Goal: Information Seeking & Learning: Learn about a topic

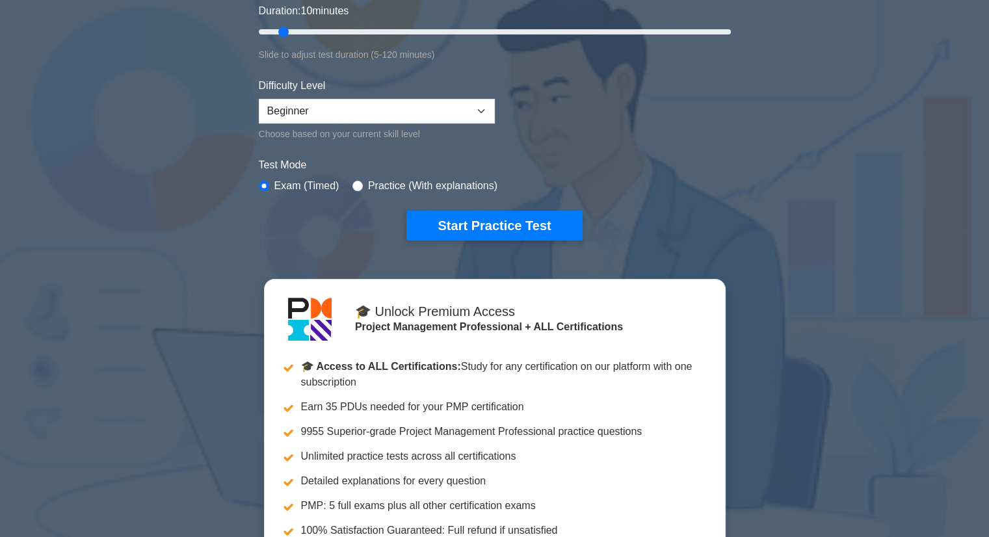
scroll to position [65, 0]
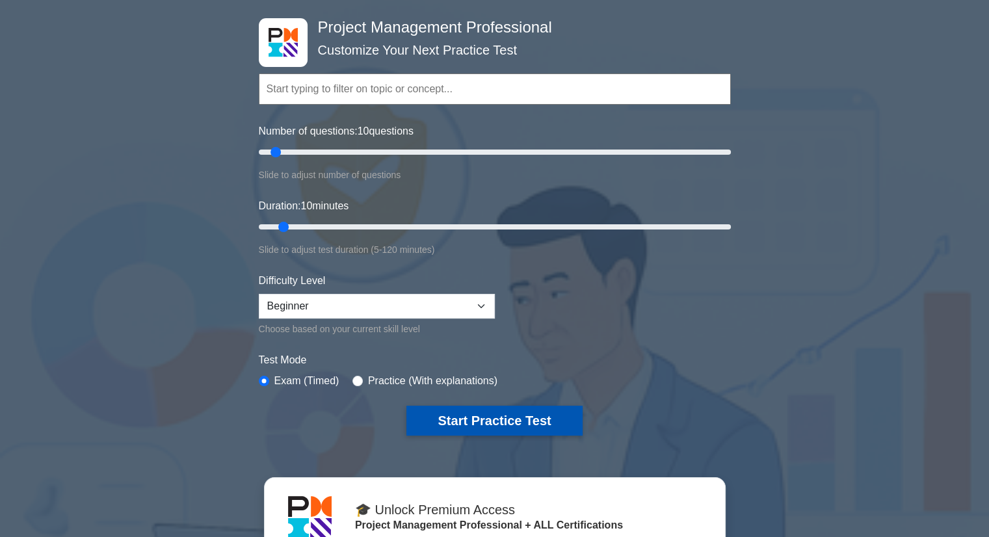
click at [460, 417] on button "Start Practice Test" at bounding box center [494, 421] width 176 height 30
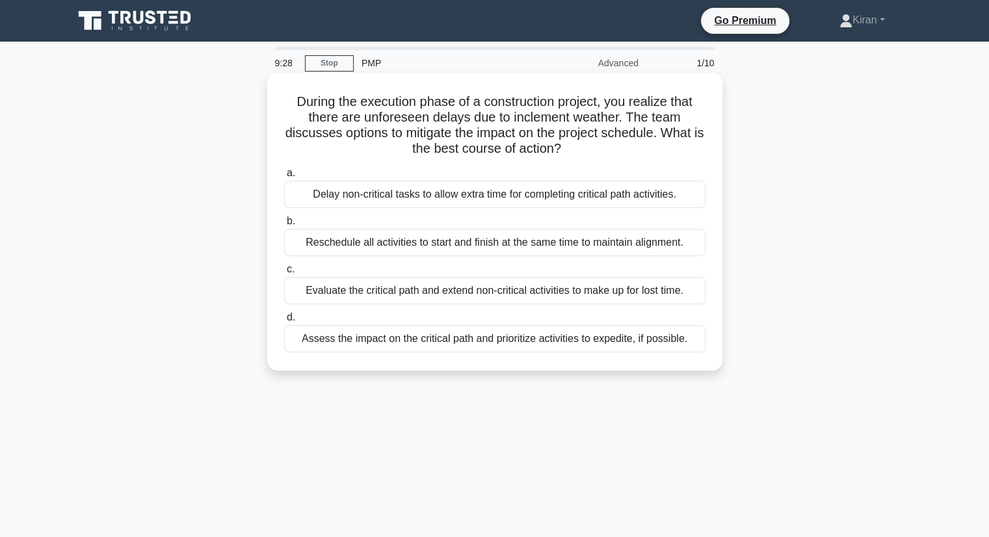
click at [493, 346] on div "Assess the impact on the critical path and prioritize activities to expedite, i…" at bounding box center [494, 338] width 421 height 27
click at [284, 322] on input "d. Assess the impact on the critical path and prioritize activities to expedite…" at bounding box center [284, 317] width 0 height 8
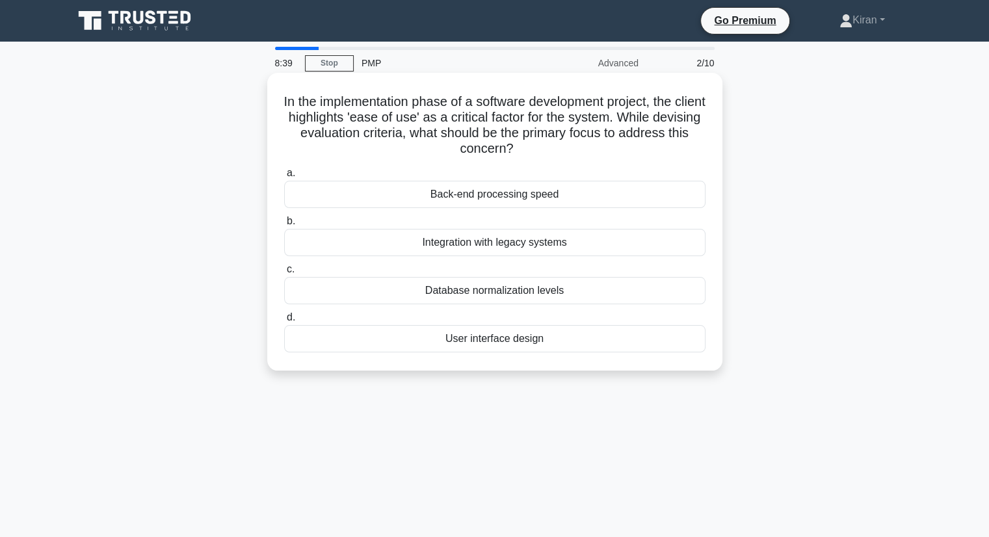
click at [447, 338] on div "User interface design" at bounding box center [494, 338] width 421 height 27
click at [284, 322] on input "d. User interface design" at bounding box center [284, 317] width 0 height 8
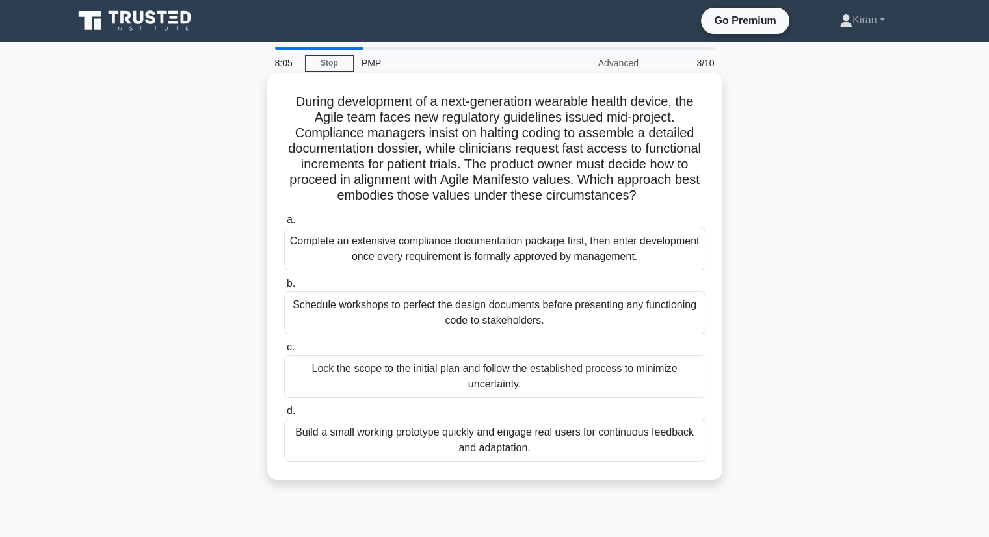
click at [473, 445] on div "Build a small working prototype quickly and engage real users for continuous fe…" at bounding box center [494, 440] width 421 height 43
click at [284, 415] on input "d. Build a small working prototype quickly and engage real users for continuous…" at bounding box center [284, 411] width 0 height 8
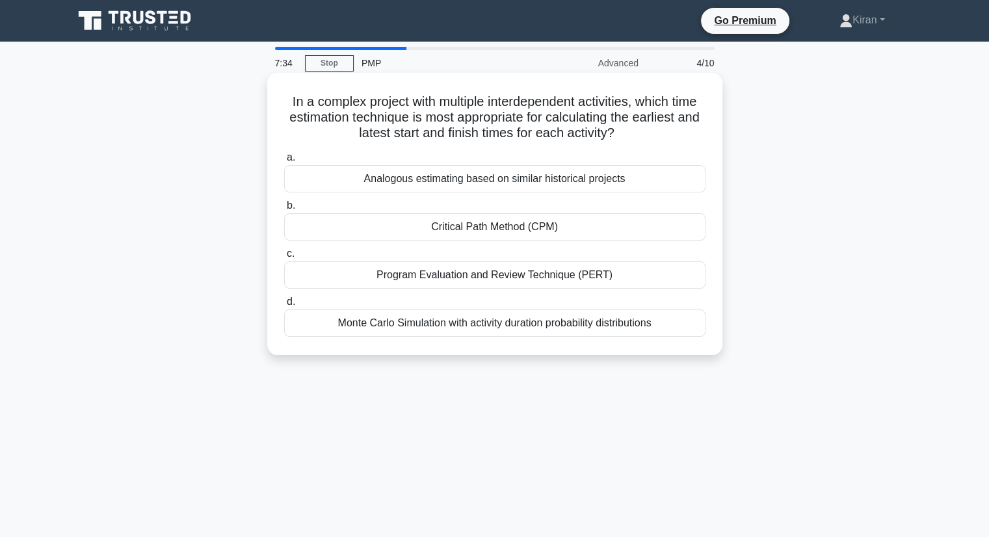
click at [434, 276] on div "Program Evaluation and Review Technique (PERT)" at bounding box center [494, 274] width 421 height 27
click at [284, 258] on input "c. Program Evaluation and Review Technique (PERT)" at bounding box center [284, 254] width 0 height 8
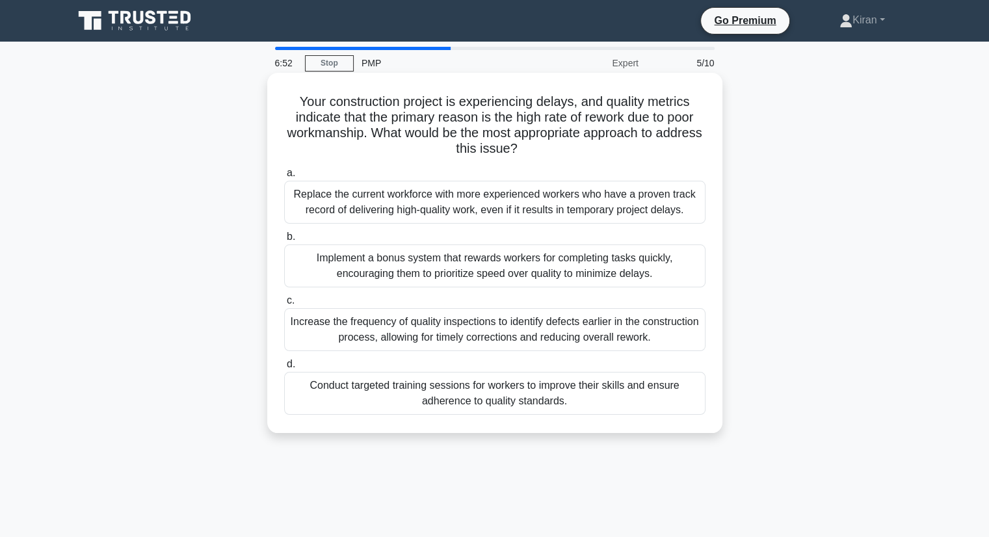
click at [415, 339] on div "Increase the frequency of quality inspections to identify defects earlier in th…" at bounding box center [494, 329] width 421 height 43
click at [284, 305] on input "c. Increase the frequency of quality inspections to identify defects earlier in…" at bounding box center [284, 300] width 0 height 8
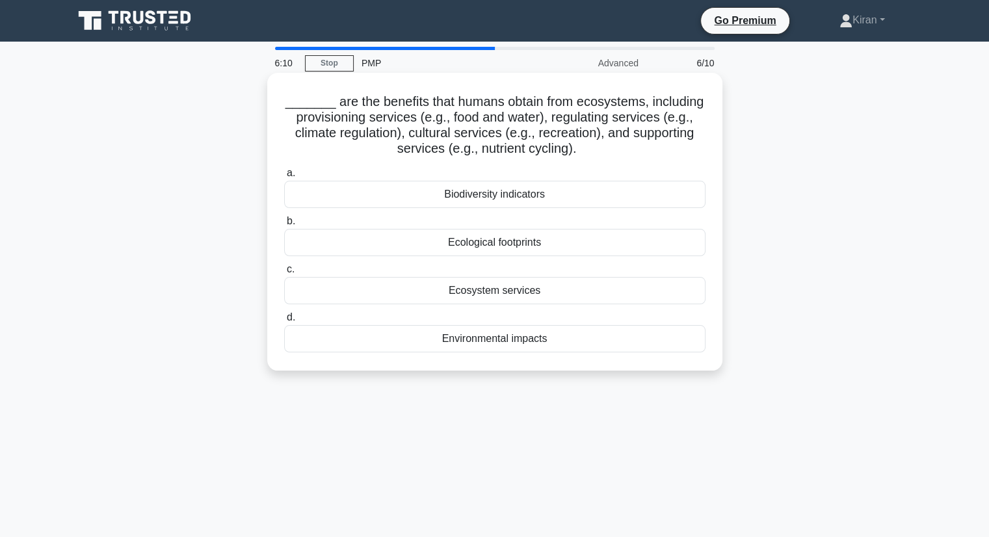
click at [513, 240] on div "Ecological footprints" at bounding box center [494, 242] width 421 height 27
click at [284, 226] on input "b. Ecological footprints" at bounding box center [284, 221] width 0 height 8
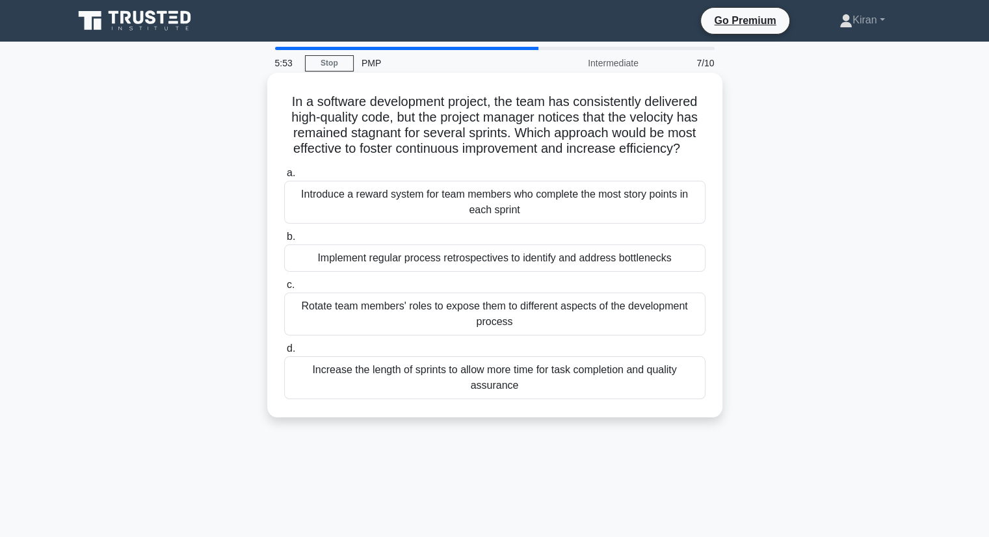
click at [426, 258] on div "Implement regular process retrospectives to identify and address bottlenecks" at bounding box center [494, 257] width 421 height 27
click at [284, 241] on input "b. Implement regular process retrospectives to identify and address bottlenecks" at bounding box center [284, 237] width 0 height 8
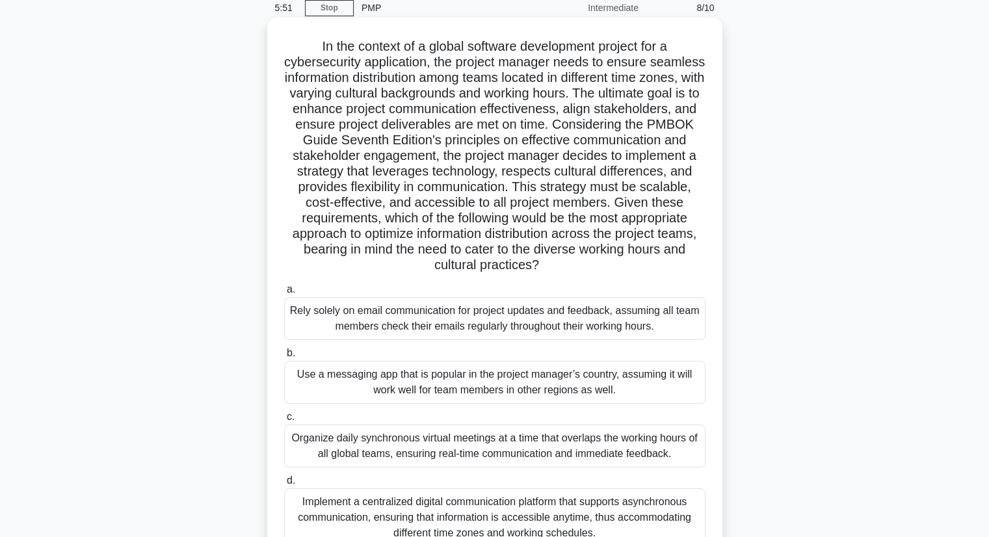
scroll to position [130, 0]
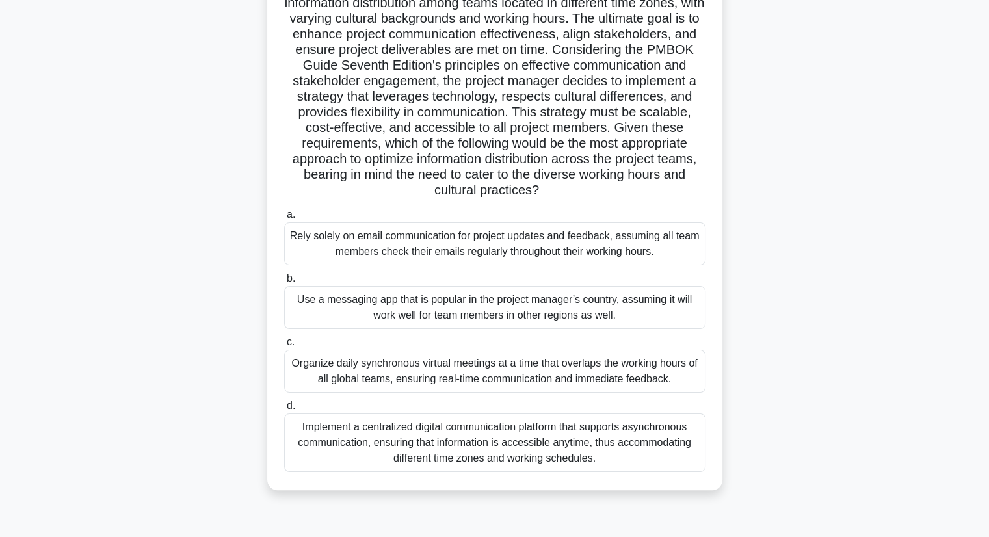
click at [442, 370] on div "Organize daily synchronous virtual meetings at a time that overlaps the working…" at bounding box center [494, 371] width 421 height 43
click at [284, 346] on input "c. Organize daily synchronous virtual meetings at a time that overlaps the work…" at bounding box center [284, 342] width 0 height 8
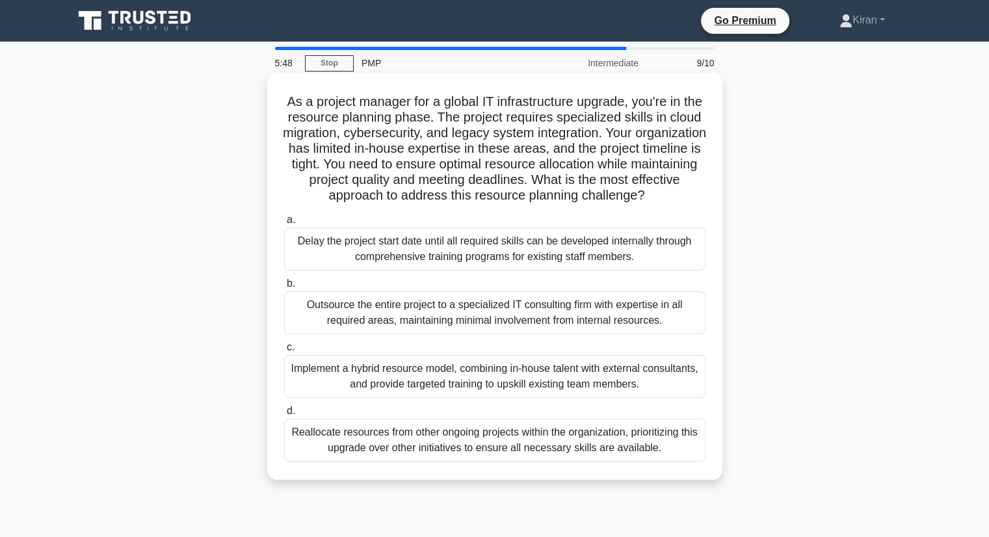
scroll to position [0, 0]
click at [439, 386] on div "Implement a hybrid resource model, combining in-house talent with external cons…" at bounding box center [494, 376] width 421 height 43
click at [284, 352] on input "c. Implement a hybrid resource model, combining in-house talent with external c…" at bounding box center [284, 347] width 0 height 8
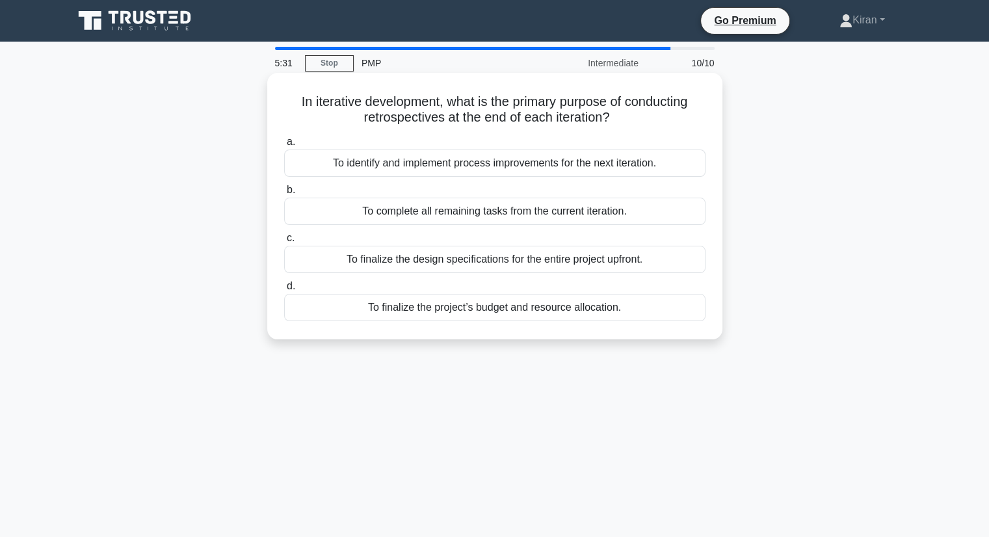
click at [400, 213] on div "To complete all remaining tasks from the current iteration." at bounding box center [494, 211] width 421 height 27
click at [284, 194] on input "b. To complete all remaining tasks from the current iteration." at bounding box center [284, 190] width 0 height 8
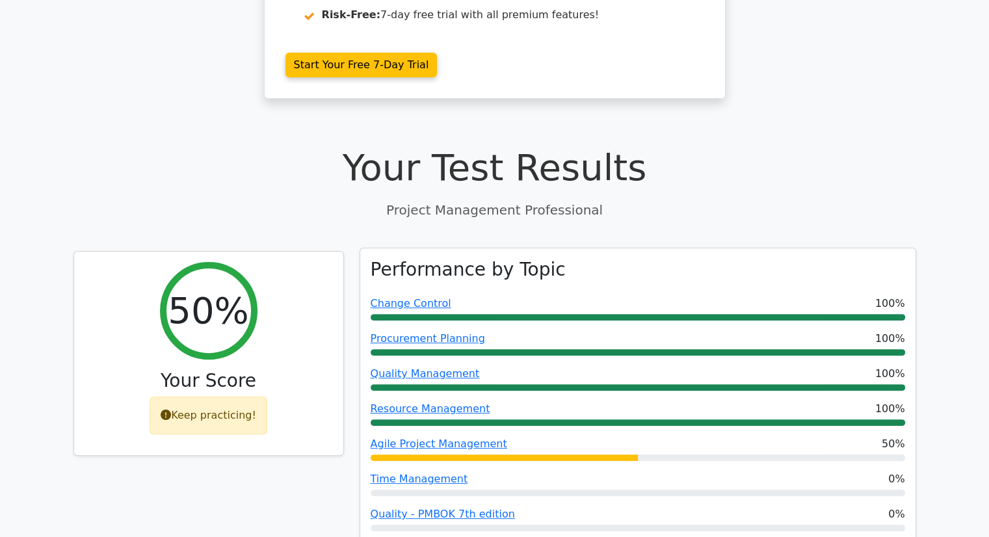
scroll to position [455, 0]
